Goal: Task Accomplishment & Management: Complete application form

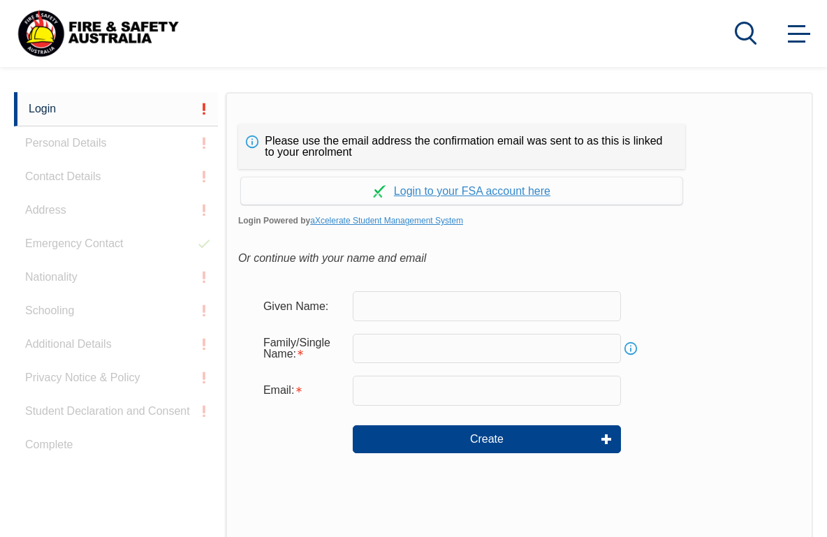
click at [371, 297] on input "text" at bounding box center [487, 305] width 268 height 29
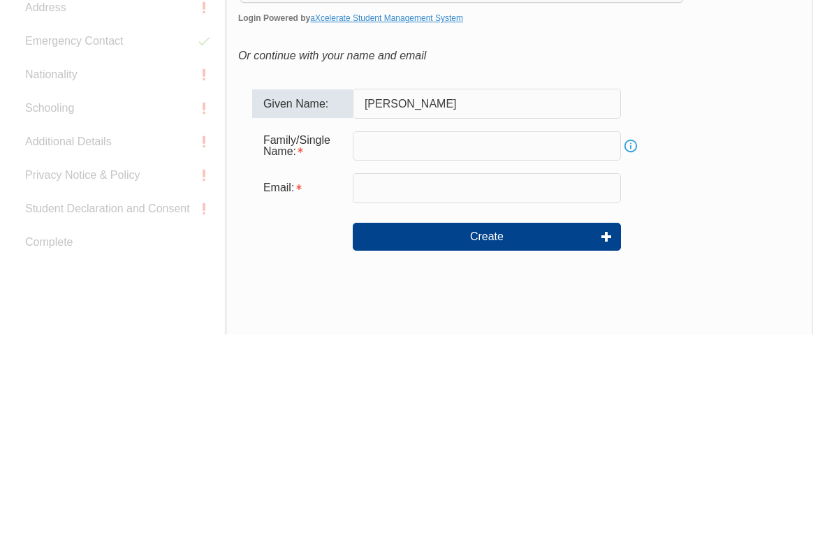
type input "[PERSON_NAME]"
click at [422, 334] on input "text" at bounding box center [487, 348] width 268 height 29
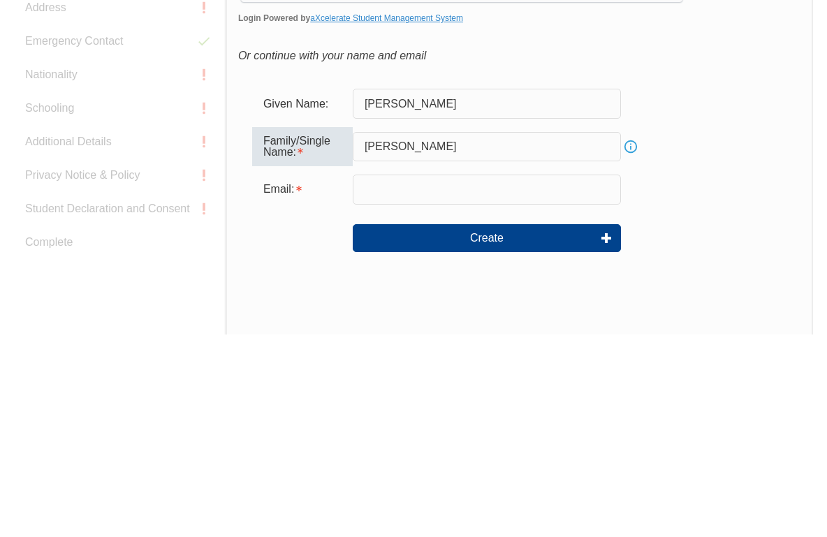
type input "[PERSON_NAME]"
click at [459, 378] on input "email" at bounding box center [487, 392] width 268 height 29
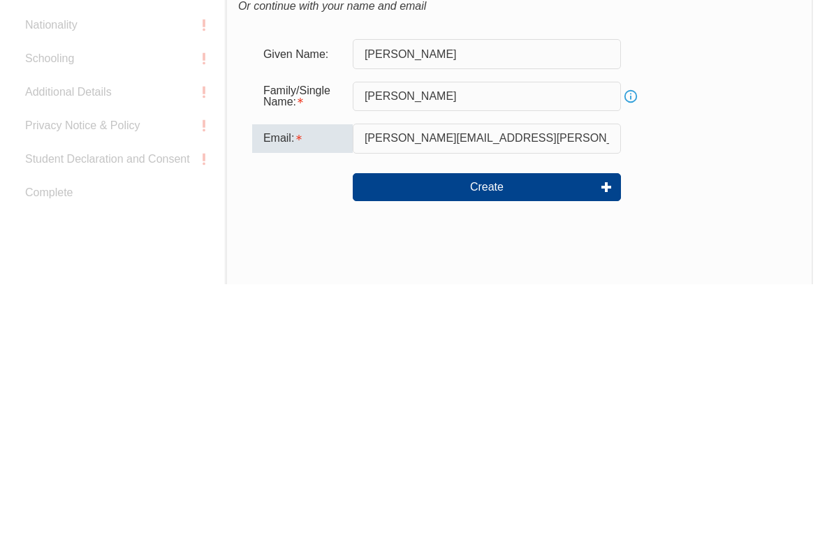
type input "Mary.Russello@hotmail.com"
click at [526, 426] on button "Create" at bounding box center [487, 440] width 268 height 28
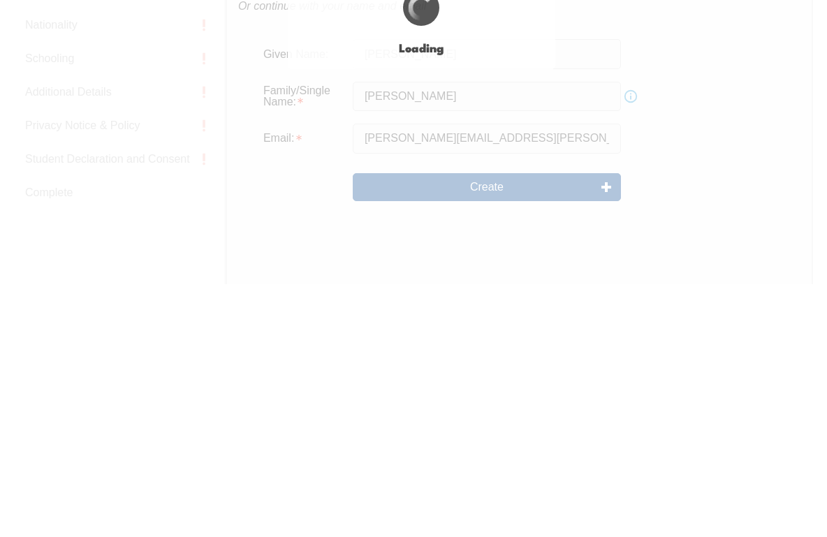
scroll to position [583, 0]
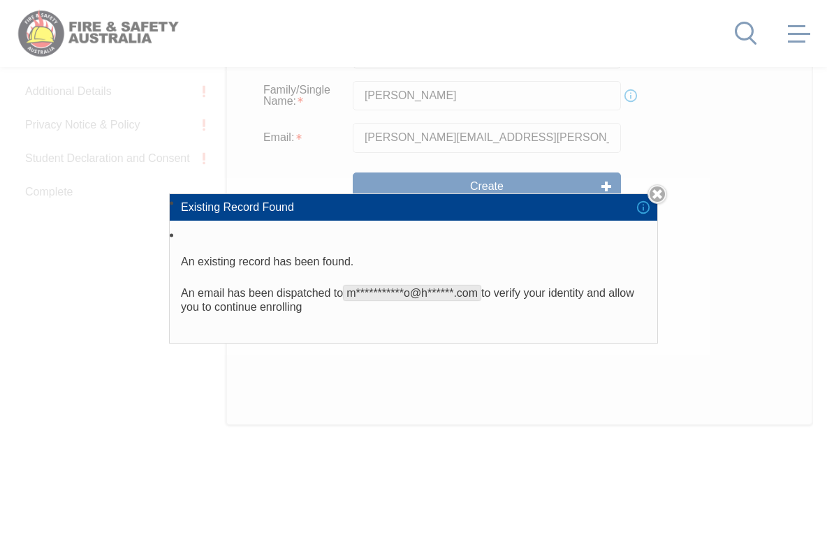
click at [659, 204] on link "Close" at bounding box center [657, 194] width 20 height 20
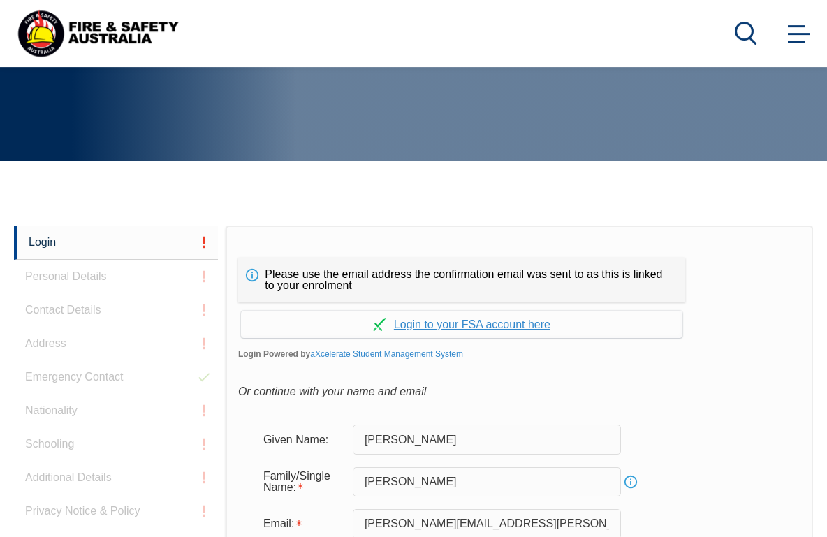
scroll to position [196, 0]
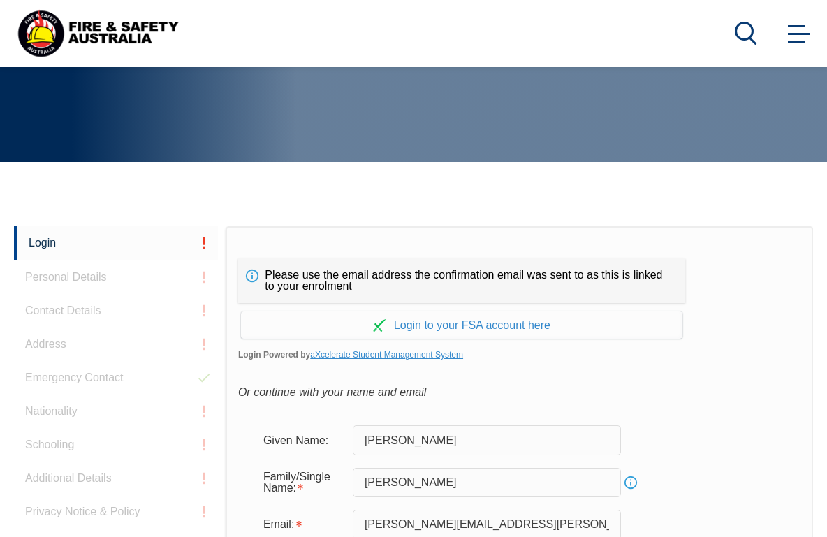
click at [415, 318] on link "Continue with aXcelerate" at bounding box center [461, 324] width 441 height 27
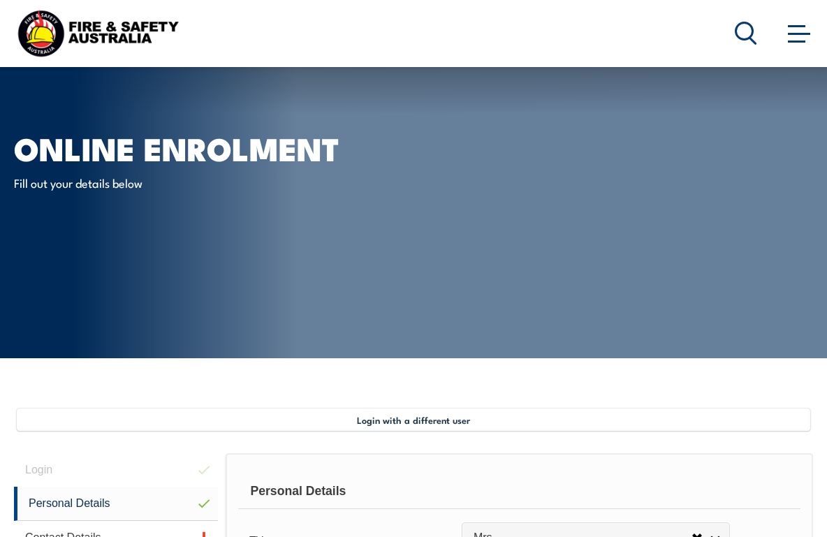
select select "Mrs"
select select "F"
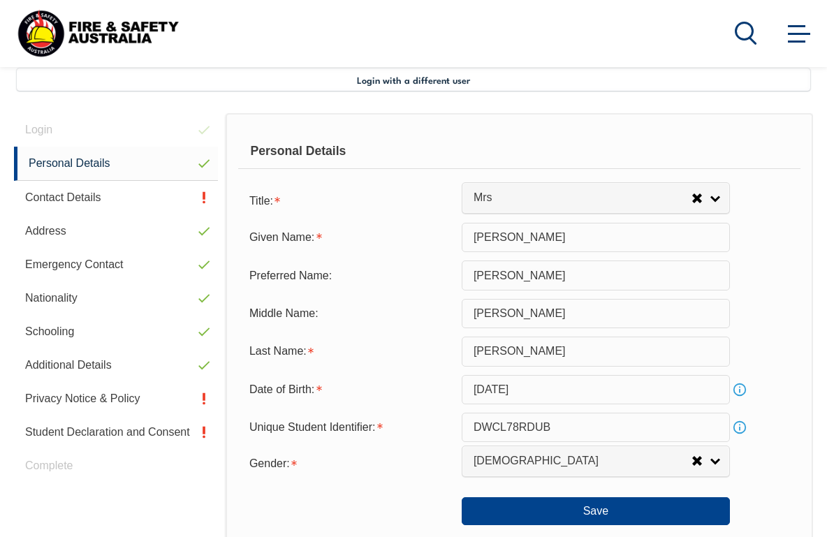
scroll to position [339, 0]
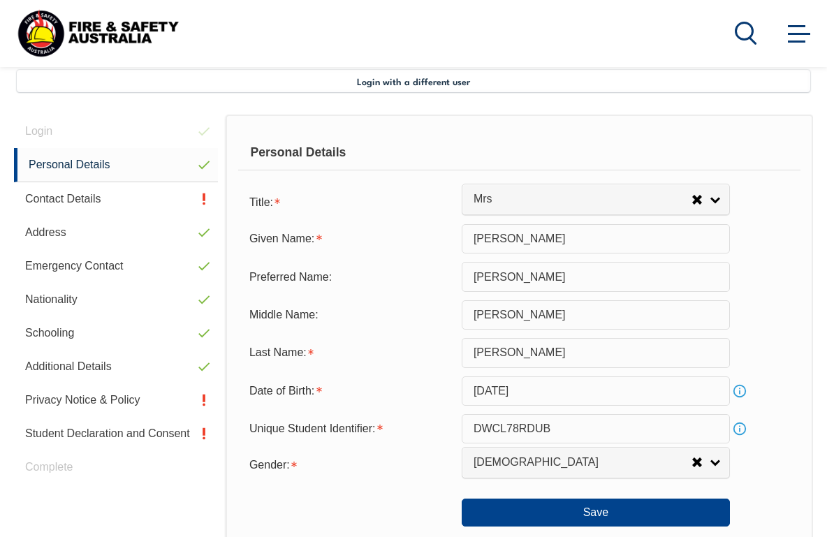
click at [547, 526] on button "Save" at bounding box center [595, 512] width 268 height 28
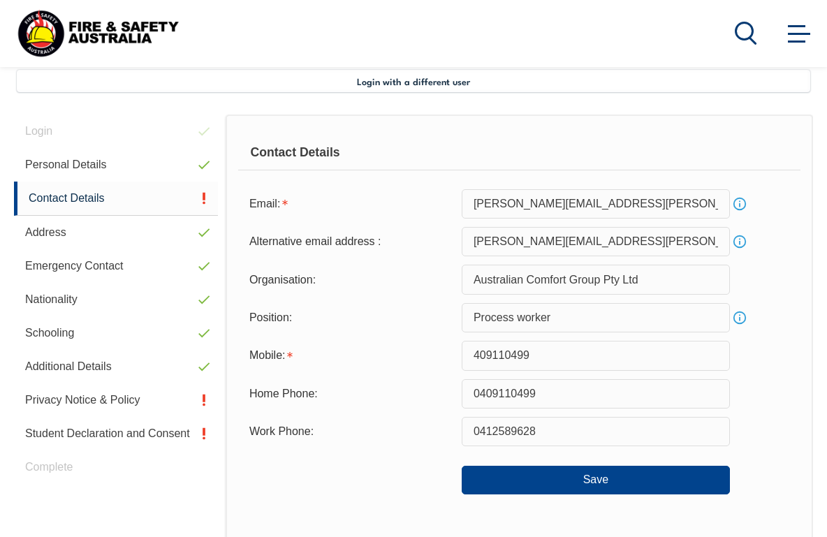
click at [556, 443] on input "0412589628" at bounding box center [595, 431] width 268 height 29
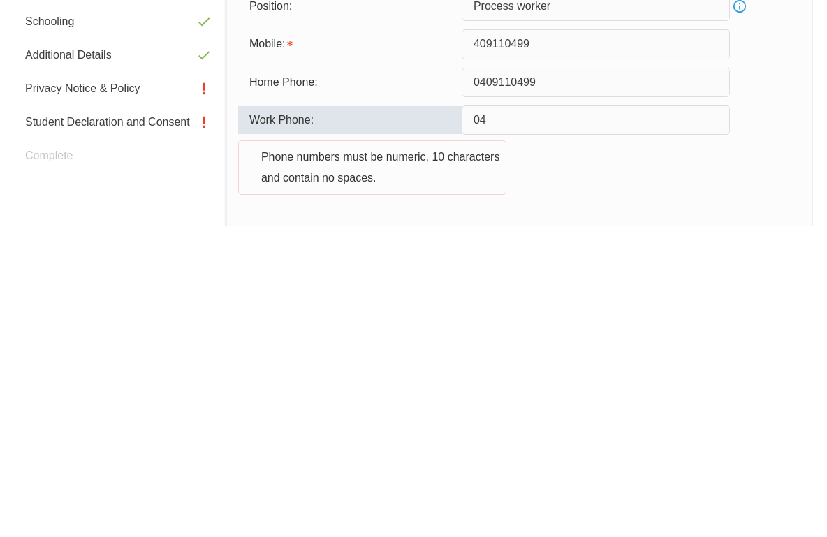
type input "0"
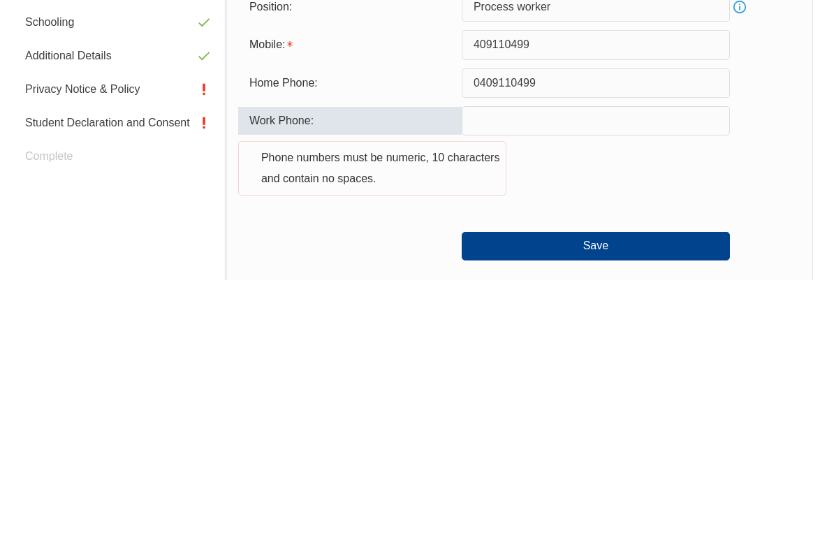
scroll to position [392, 0]
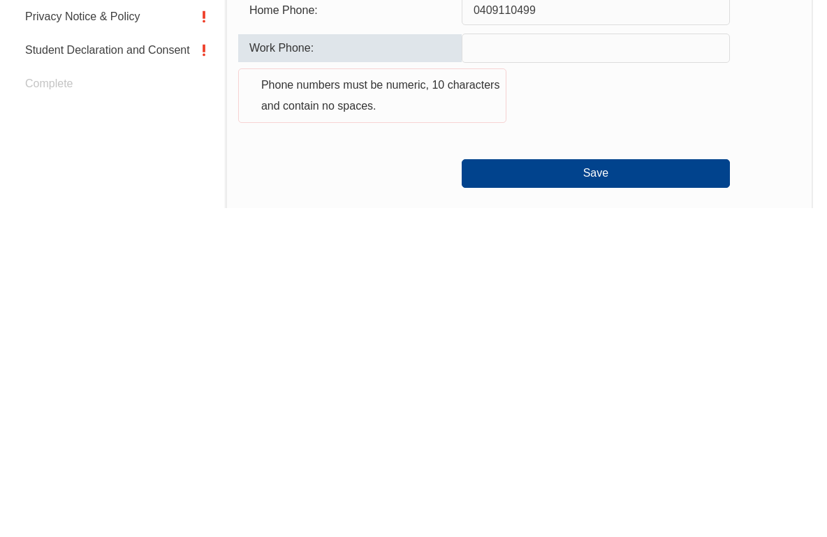
click at [620, 489] on button "Save" at bounding box center [595, 503] width 268 height 28
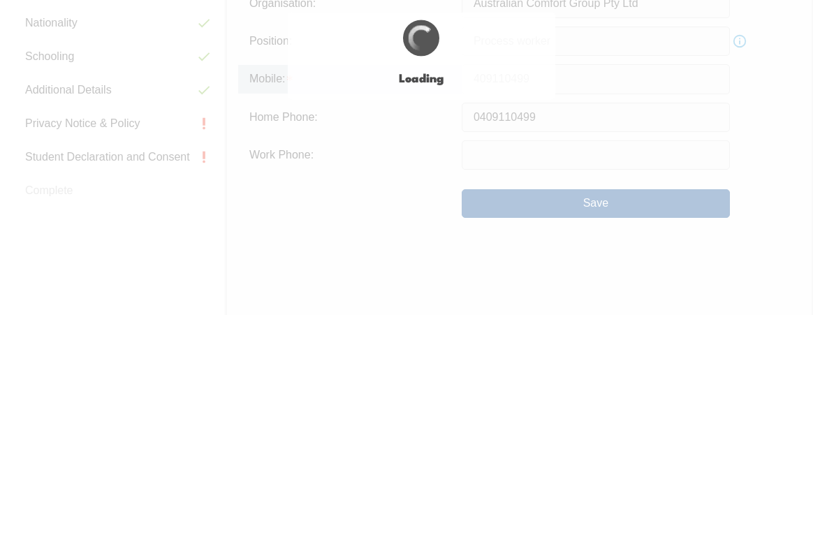
type input "0412589628"
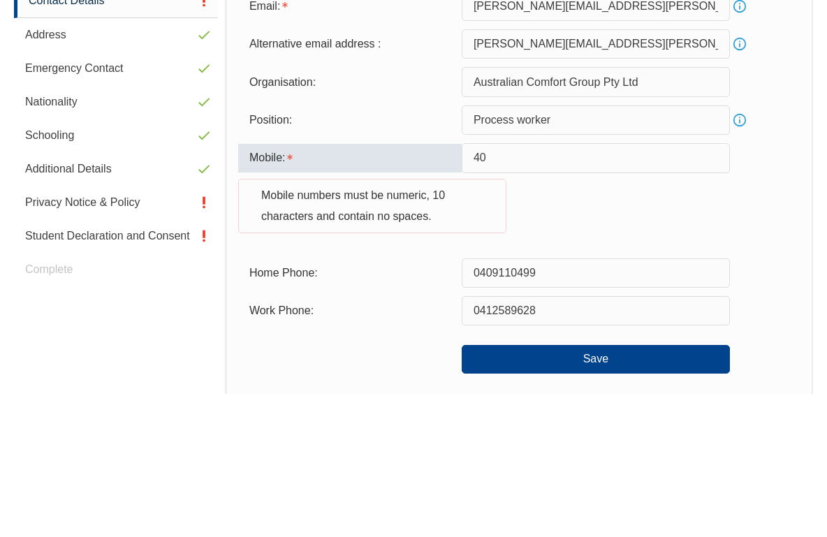
type input "4"
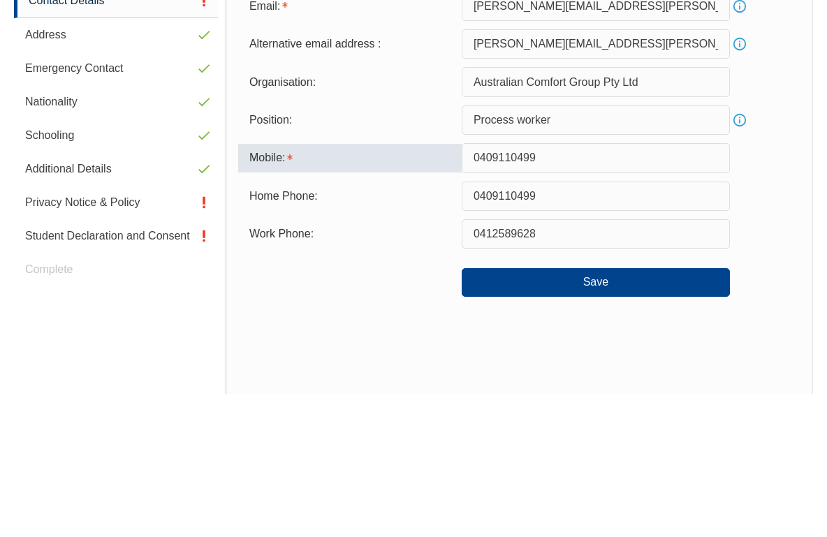
type input "0409110499"
click at [684, 325] on input "0409110499" at bounding box center [595, 339] width 268 height 29
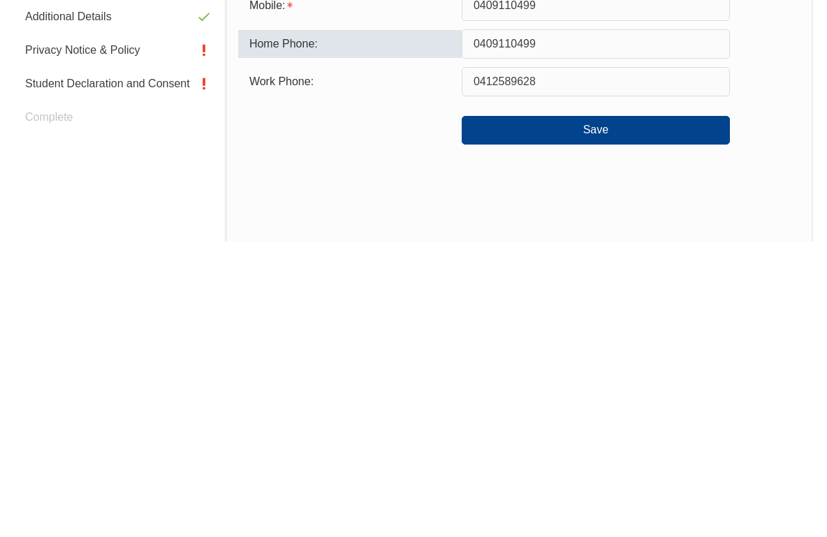
click at [566, 363] on input "0412589628" at bounding box center [595, 377] width 268 height 29
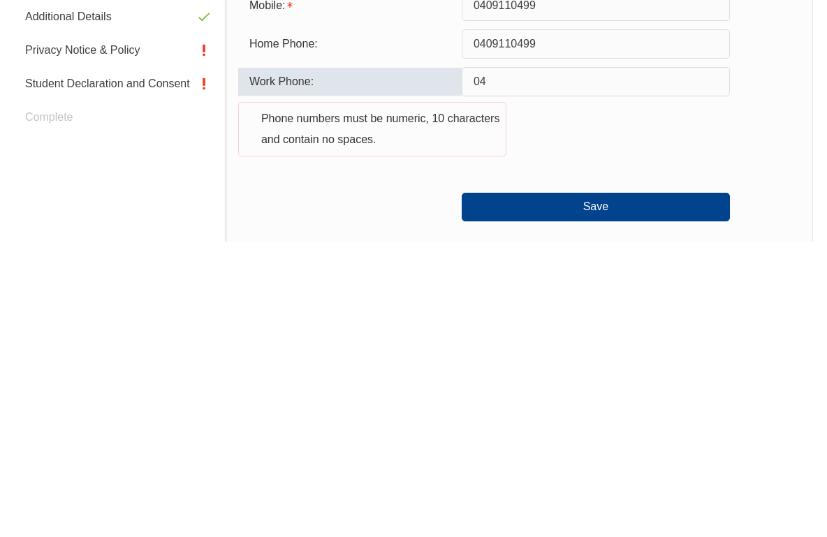
type input "0"
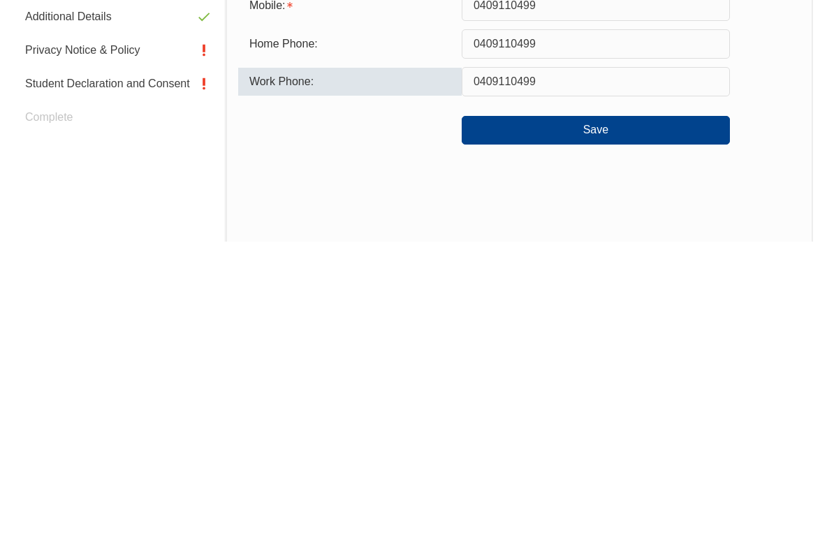
type input "0409110499"
click at [626, 412] on button "Save" at bounding box center [595, 426] width 268 height 28
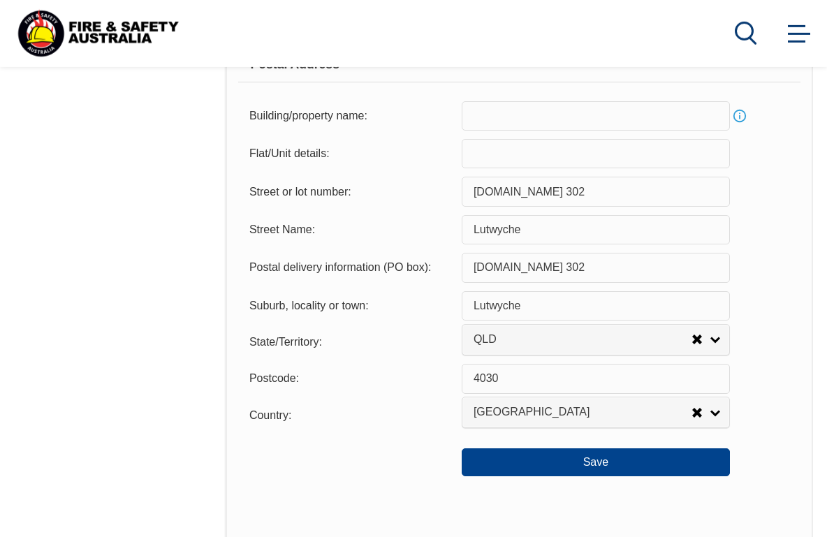
scroll to position [888, 0]
click at [611, 475] on button "Save" at bounding box center [595, 461] width 268 height 28
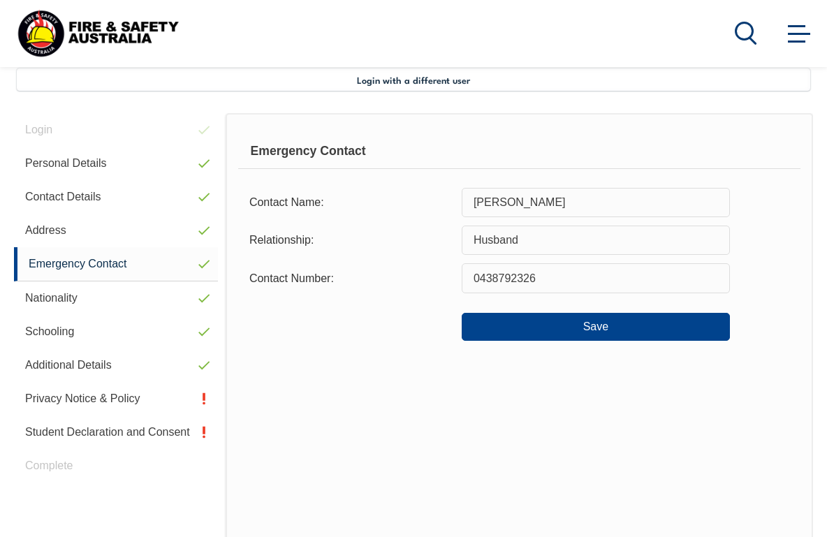
scroll to position [339, 0]
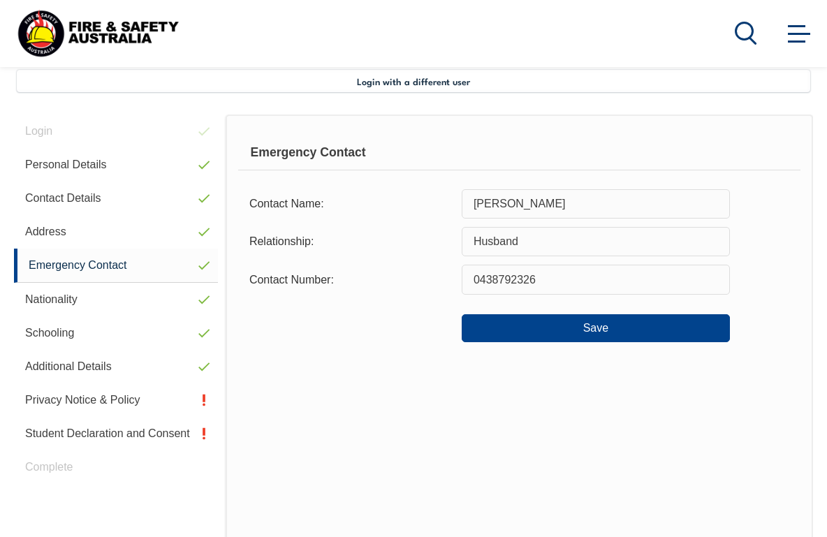
click at [624, 335] on button "Save" at bounding box center [595, 328] width 268 height 28
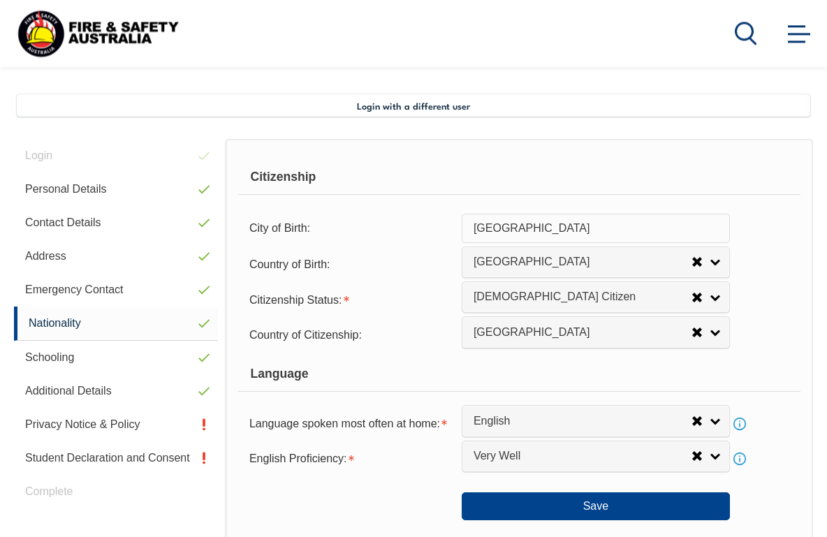
scroll to position [323, 0]
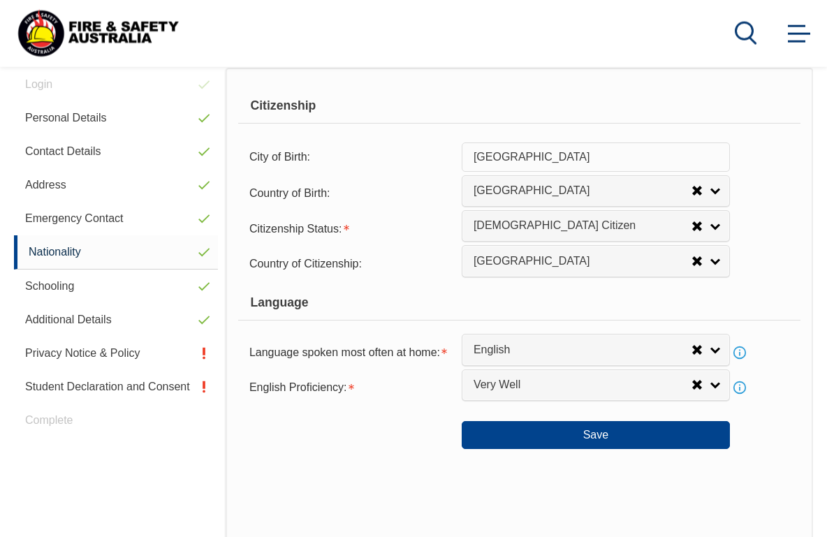
click at [616, 449] on button "Save" at bounding box center [595, 435] width 268 height 28
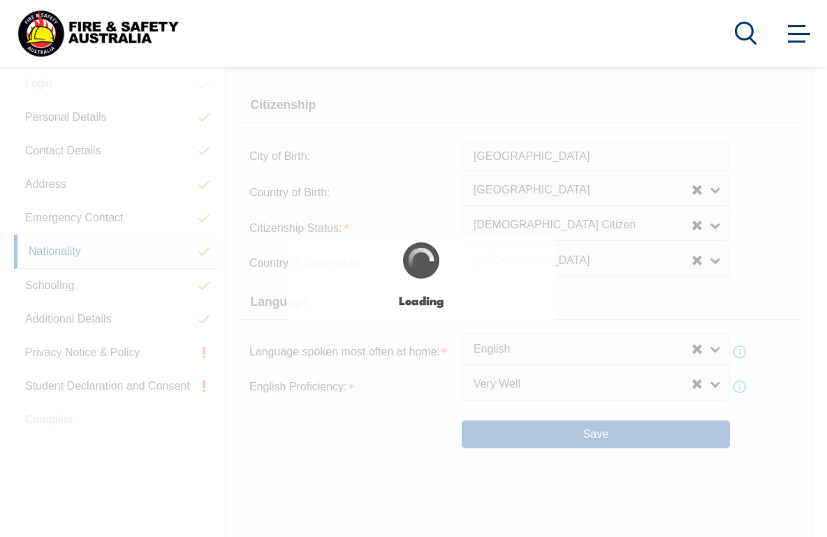
select select "false"
select select "true"
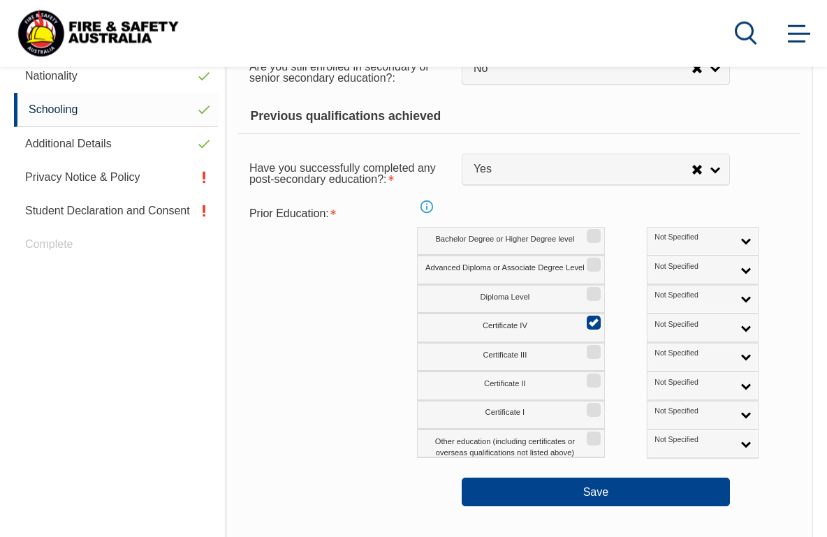
scroll to position [577, 0]
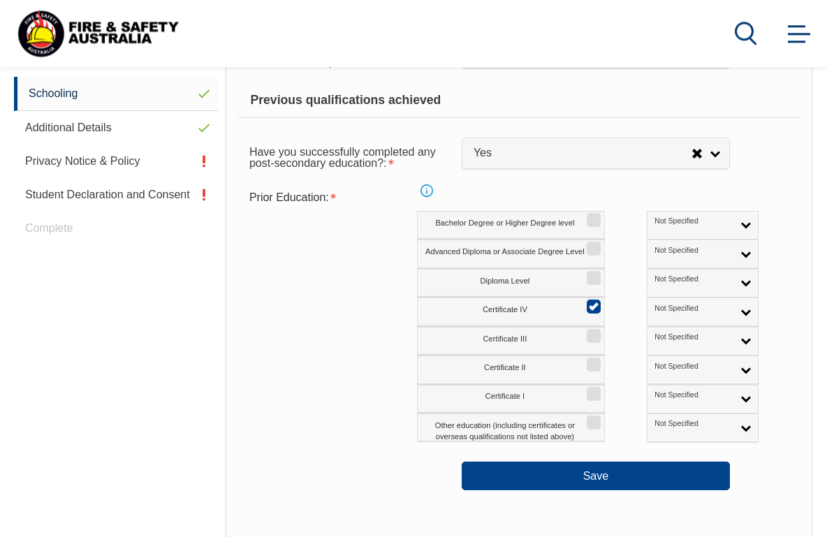
click at [607, 479] on button "Save" at bounding box center [595, 475] width 268 height 28
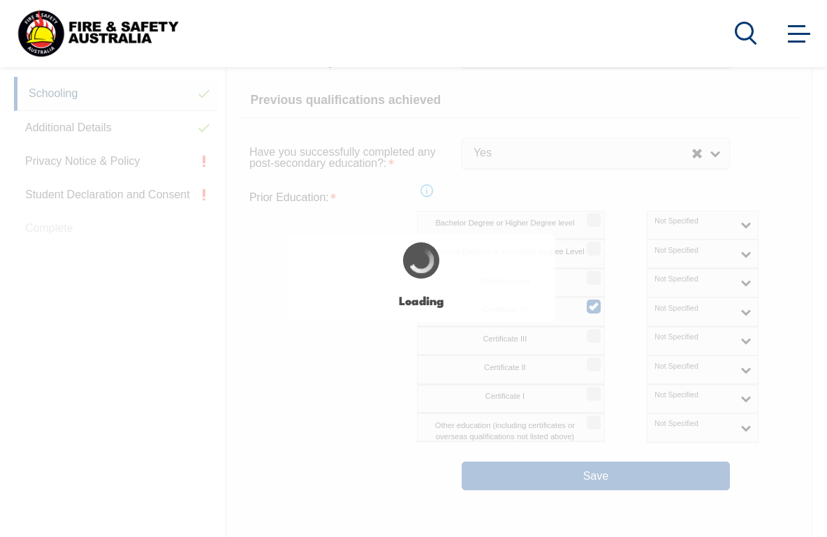
select select "false"
select select "true"
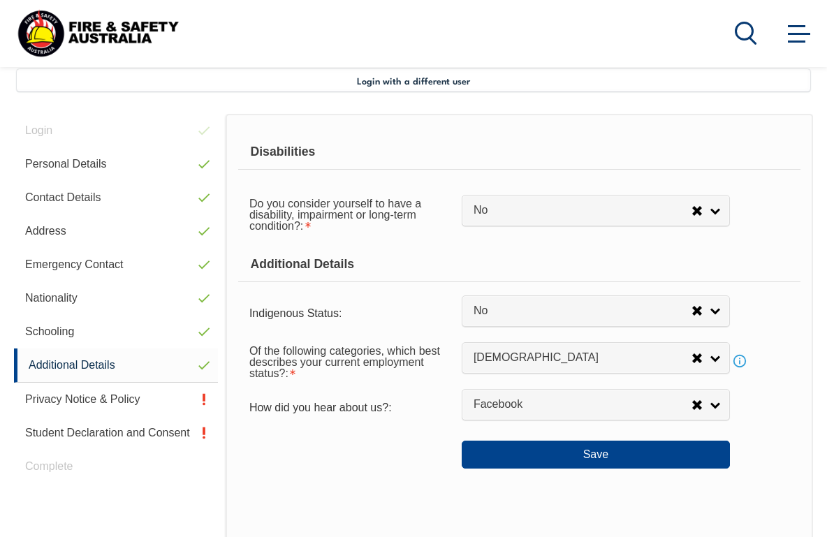
scroll to position [339, 0]
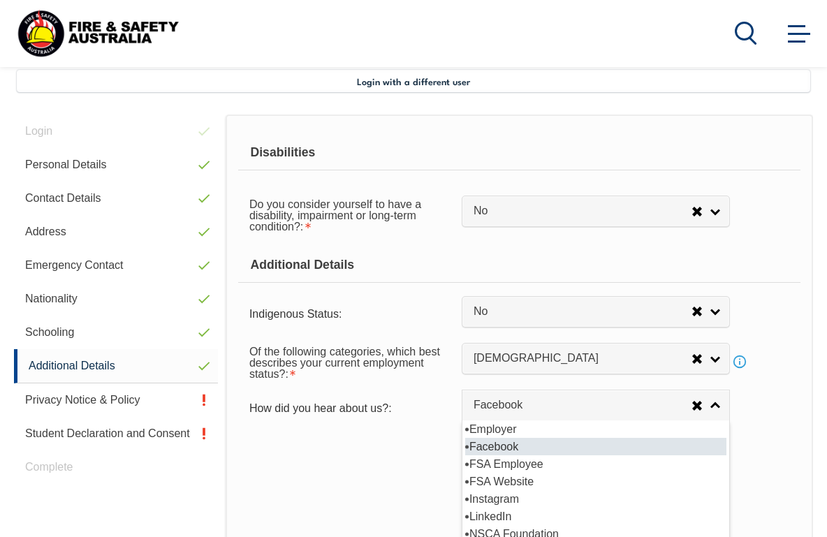
select select "8019"
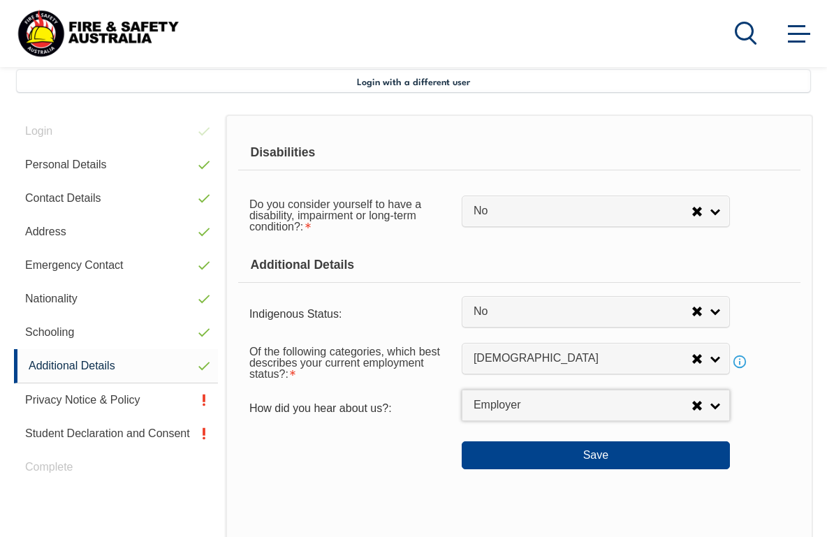
click at [600, 469] on button "Save" at bounding box center [595, 455] width 268 height 28
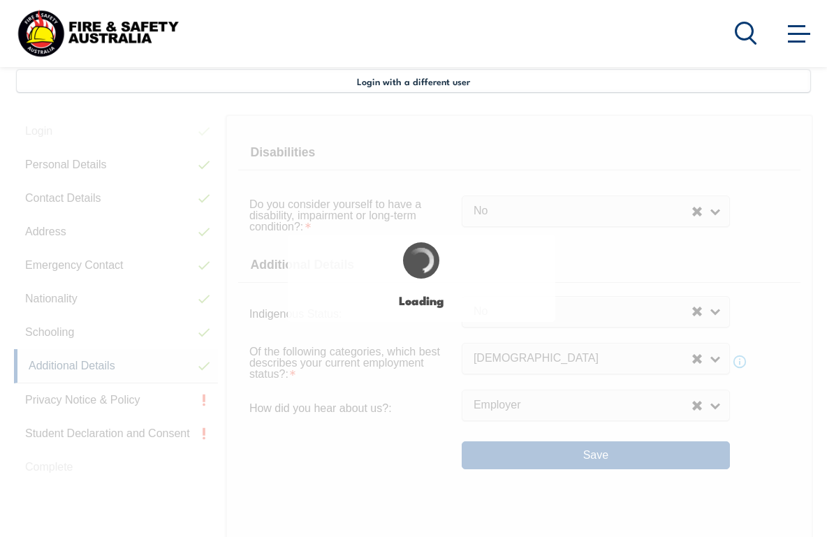
select select "false"
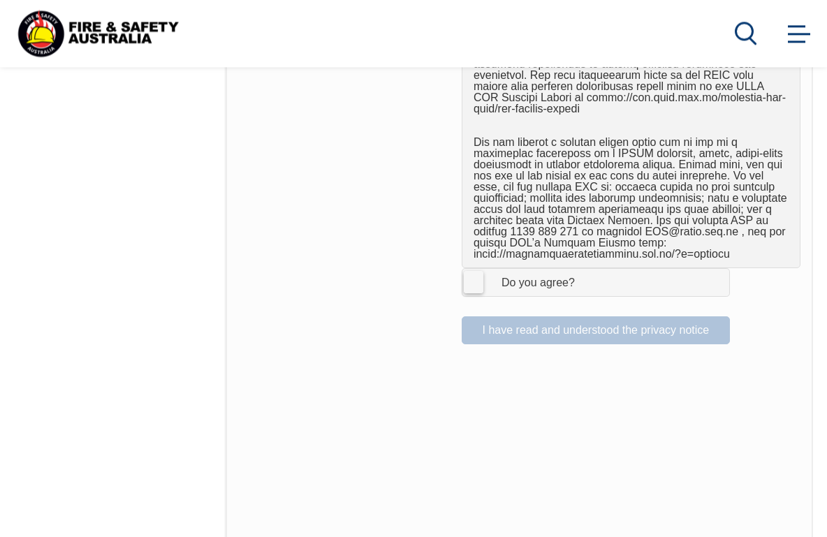
scroll to position [990, 0]
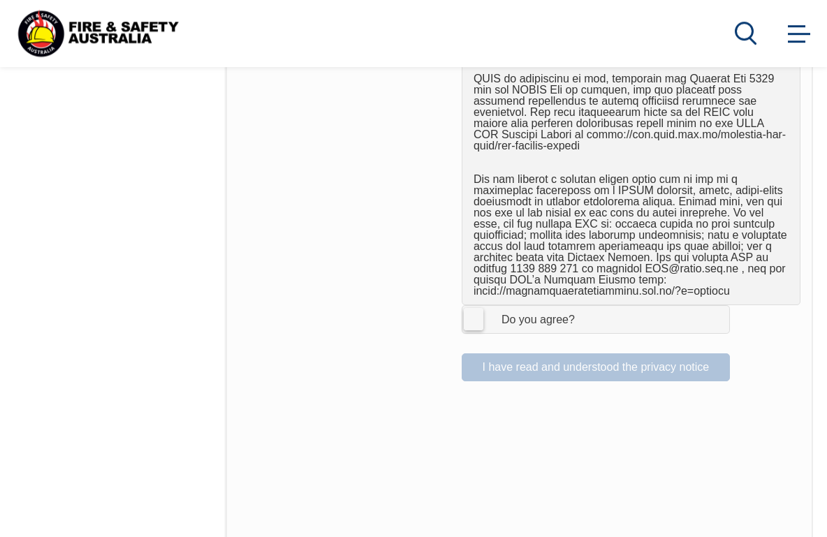
click at [477, 305] on label "I Agree Do you agree?" at bounding box center [595, 319] width 268 height 28
click at [586, 306] on input "I Agree Do you agree?" at bounding box center [598, 319] width 24 height 27
checkbox input "true"
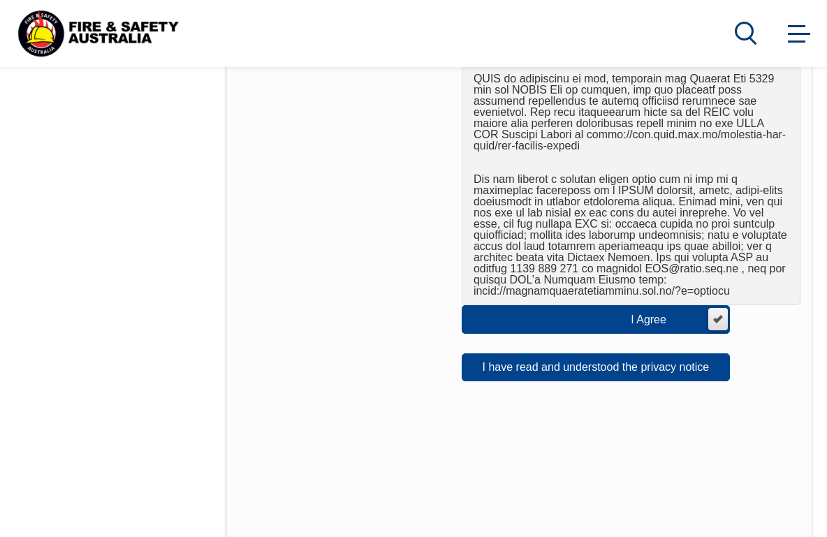
click at [652, 353] on button "I have read and understood the privacy notice" at bounding box center [595, 367] width 268 height 28
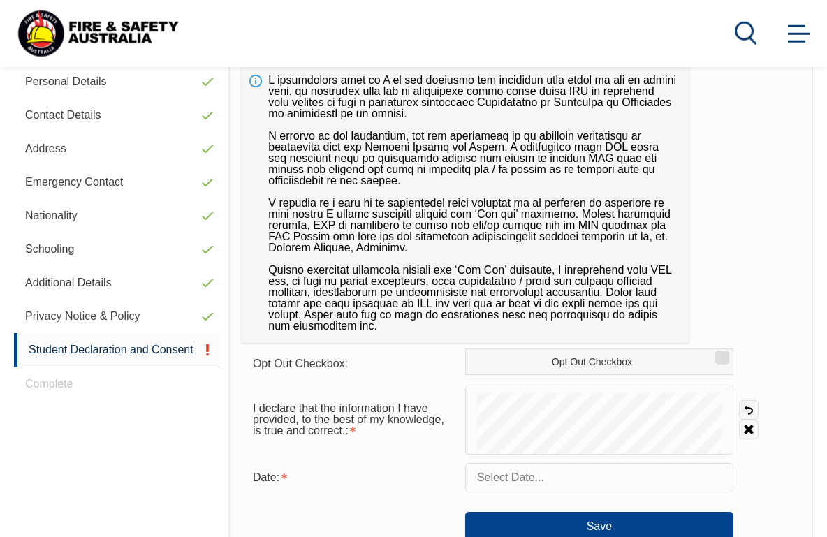
scroll to position [436, 0]
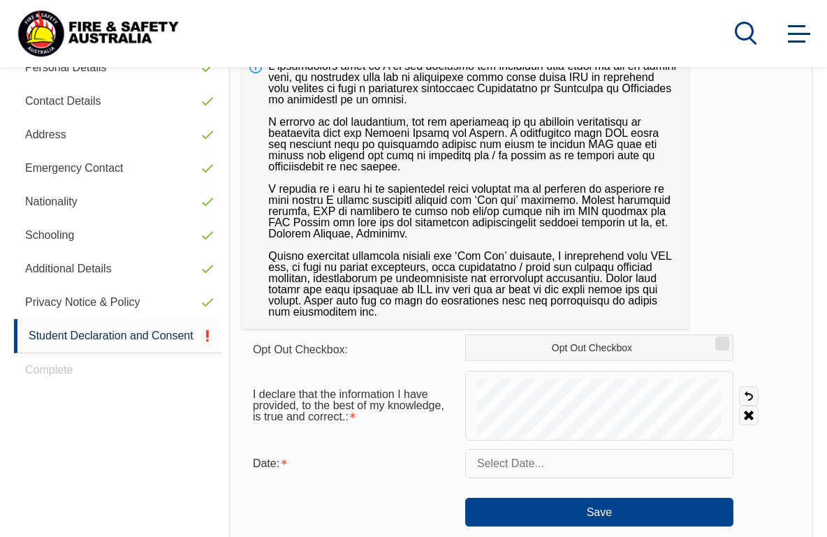
click at [604, 514] on button "Save" at bounding box center [599, 512] width 268 height 28
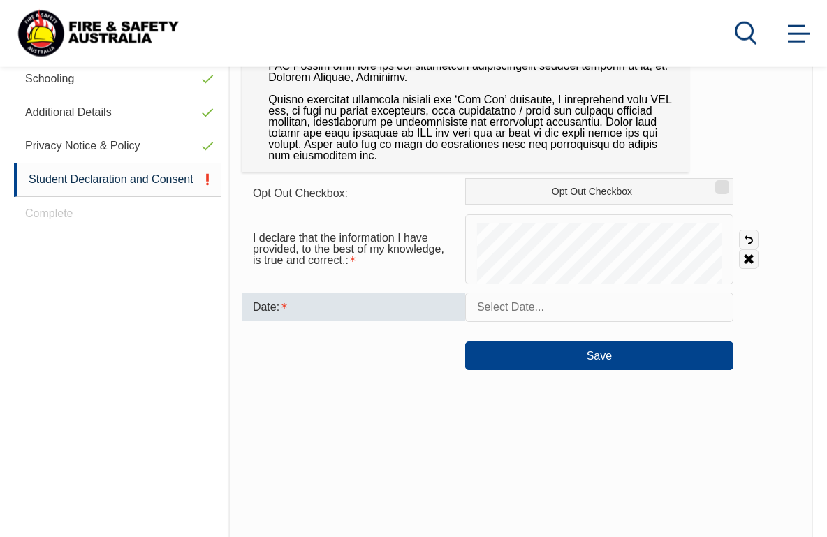
scroll to position [594, 0]
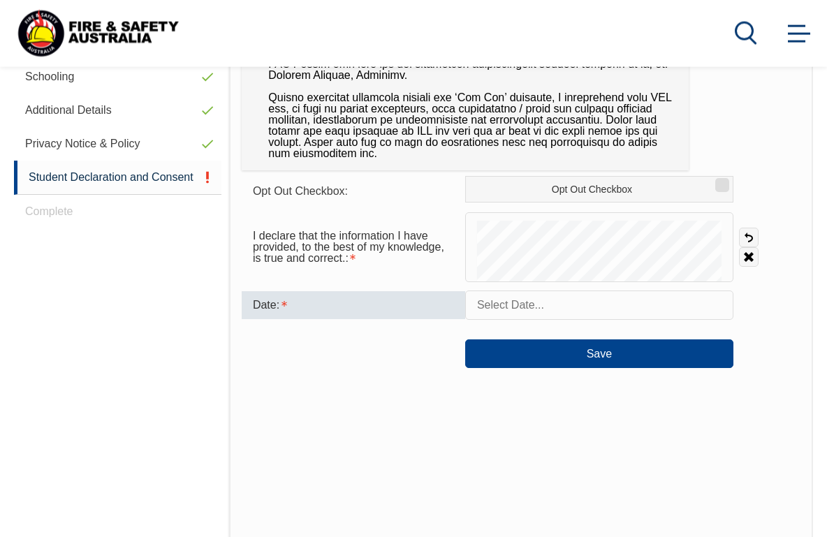
click at [325, 304] on div "Date:" at bounding box center [353, 305] width 223 height 28
click at [291, 299] on div "Date:" at bounding box center [353, 305] width 223 height 28
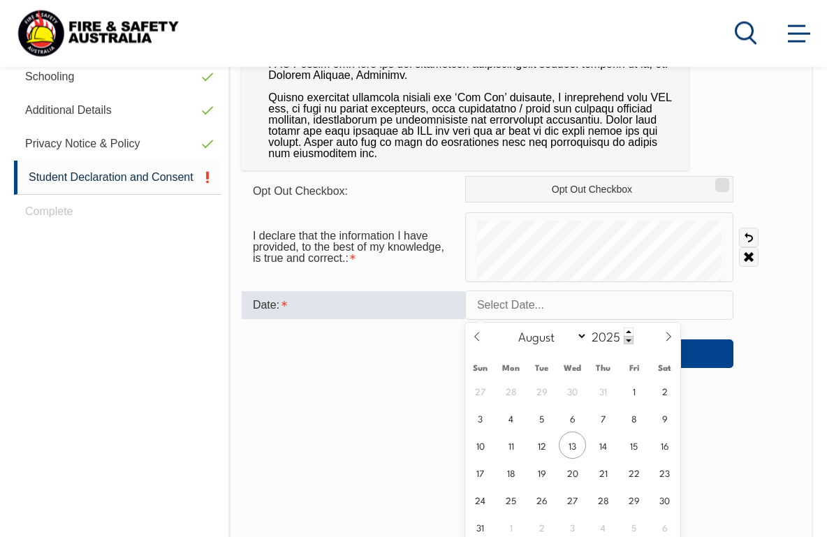
scroll to position [595, 0]
click at [575, 447] on span "13" at bounding box center [571, 444] width 27 height 27
type input "[DATE]"
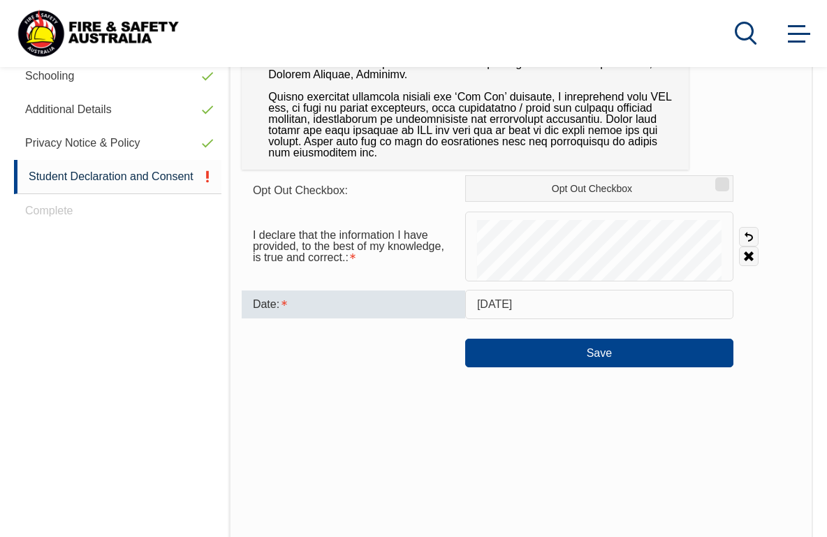
click at [625, 353] on button "Save" at bounding box center [599, 353] width 268 height 28
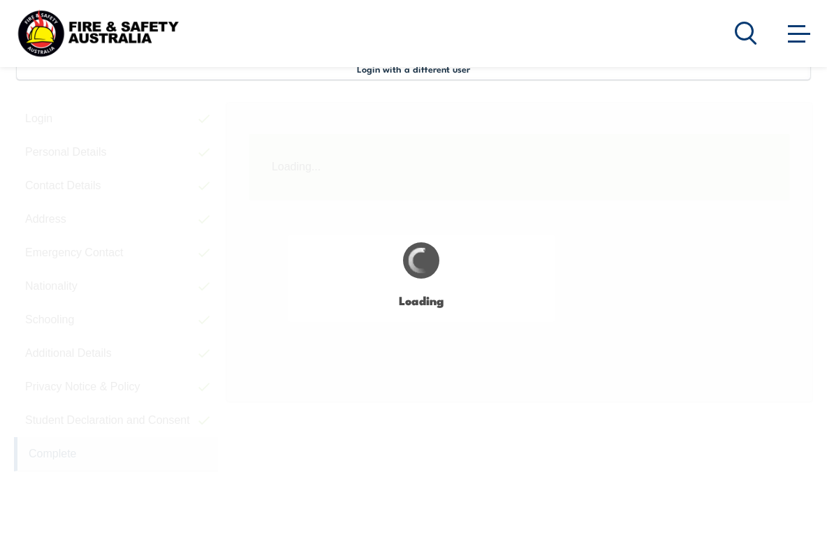
scroll to position [341, 0]
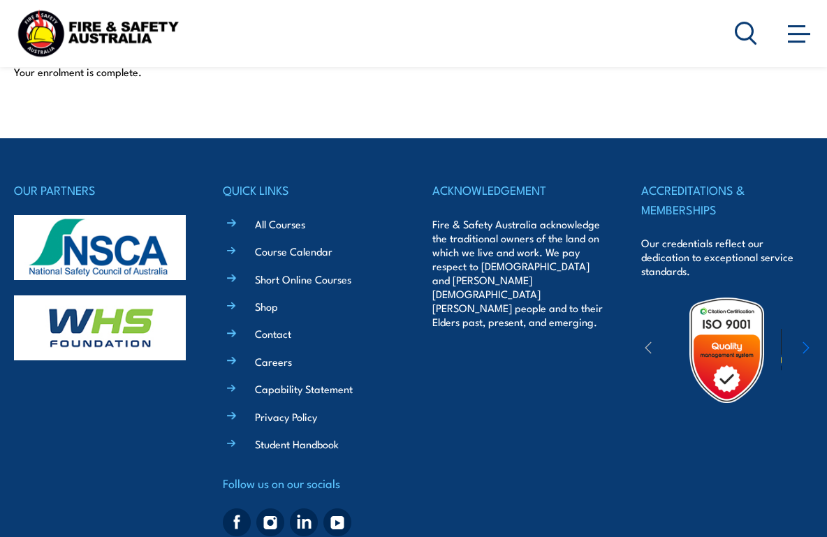
scroll to position [353, 0]
click at [290, 445] on link "Student Handbook" at bounding box center [297, 443] width 84 height 15
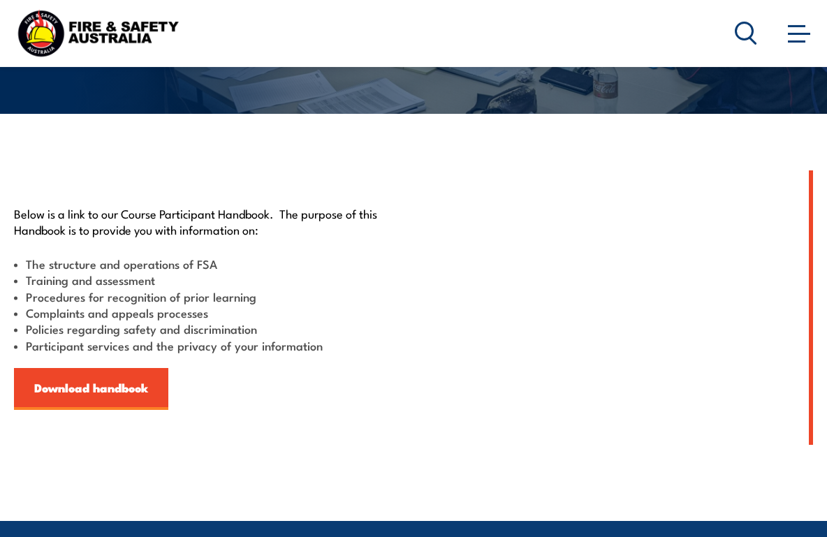
scroll to position [253, 0]
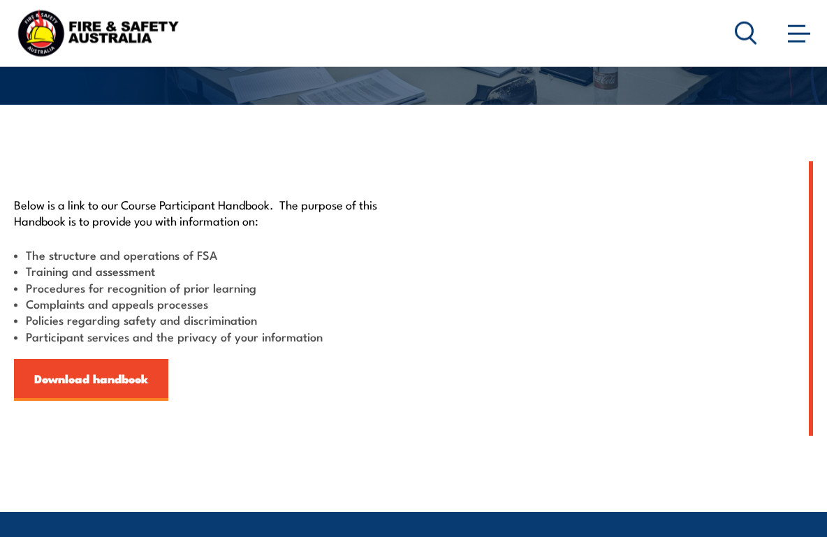
click at [117, 372] on link "Download handbook" at bounding box center [91, 380] width 154 height 42
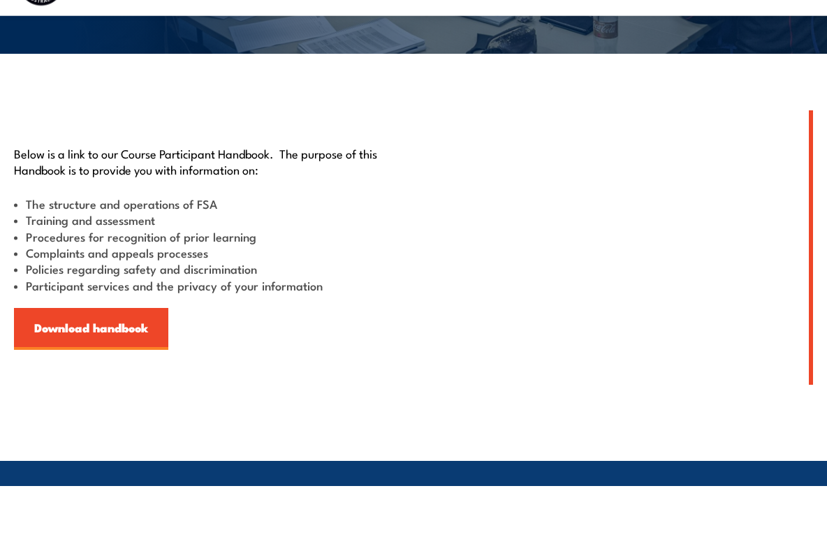
scroll to position [306, 0]
